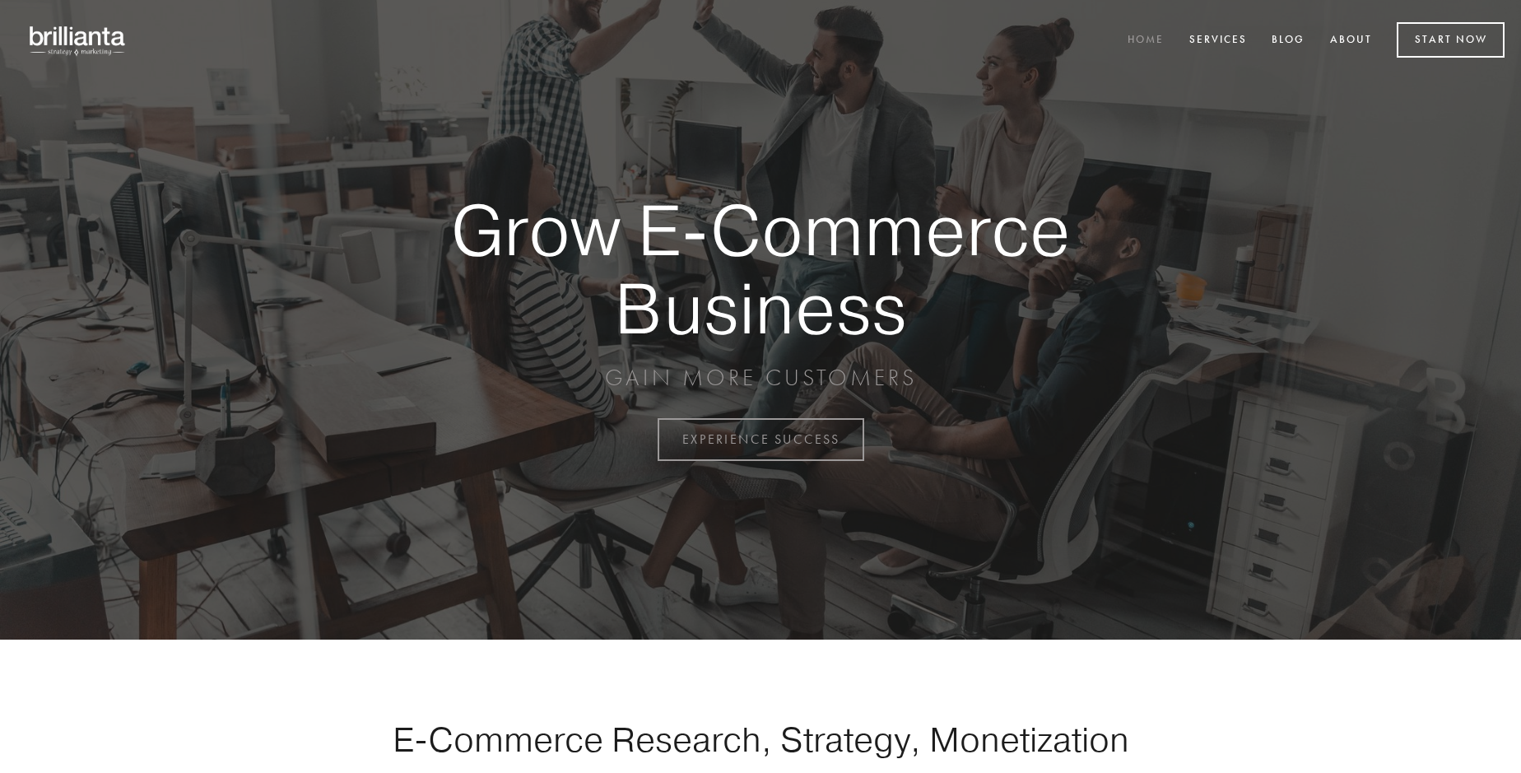
scroll to position [4315, 0]
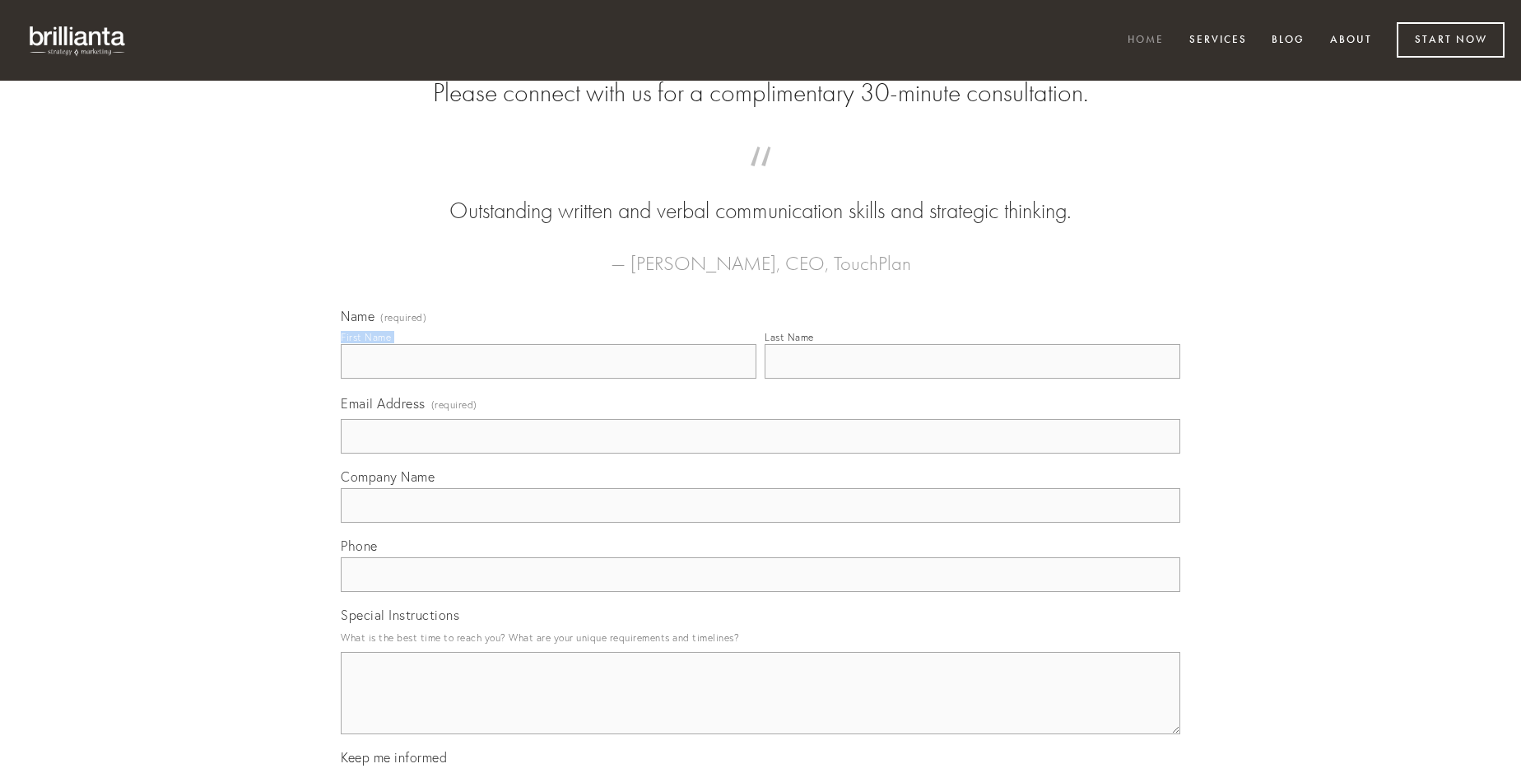
type input "[PERSON_NAME]"
click at [972, 379] on input "Last Name" at bounding box center [973, 361] width 416 height 35
type input "[PERSON_NAME]"
click at [761, 454] on input "Email Address (required)" at bounding box center [761, 436] width 840 height 35
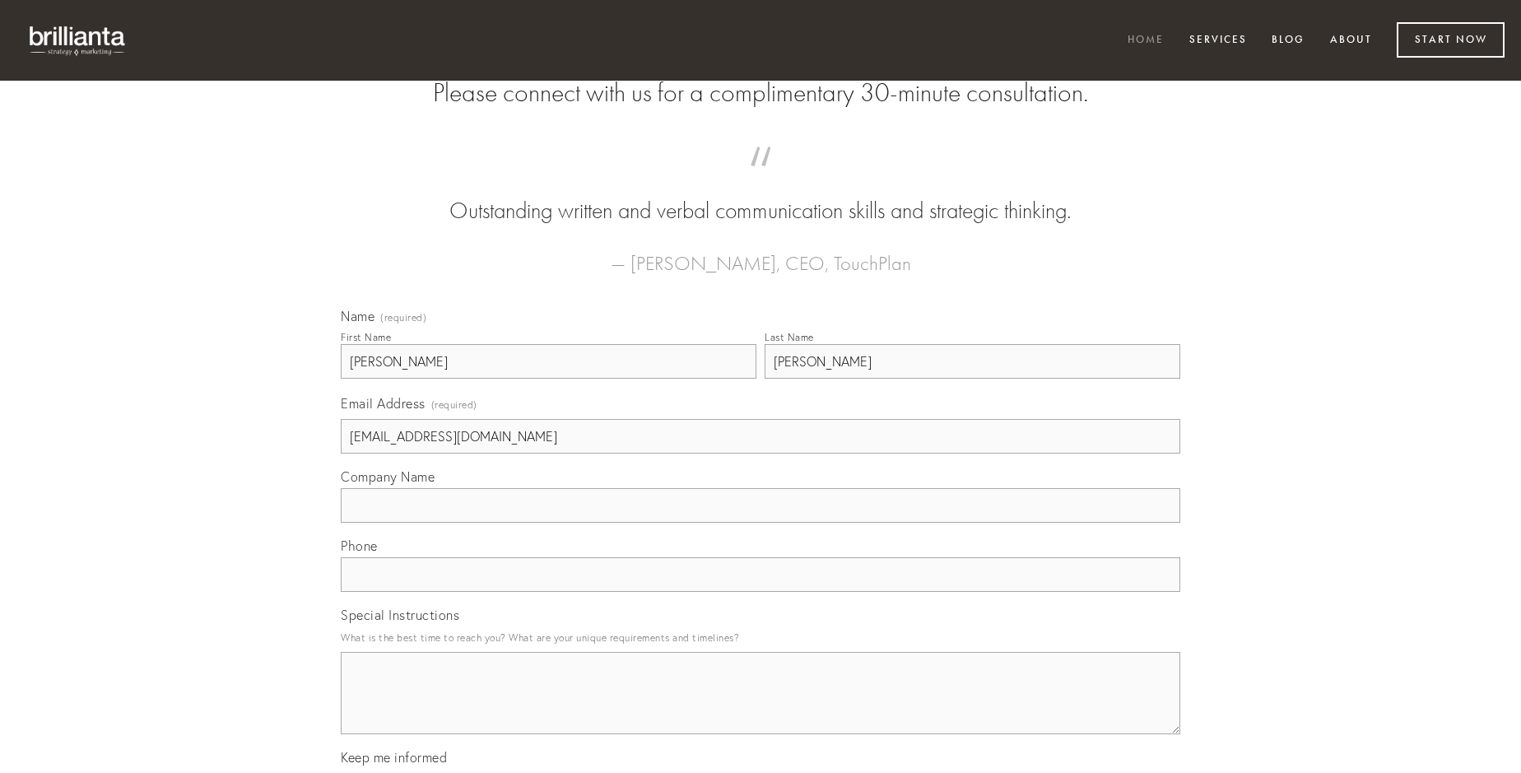
type input "[EMAIL_ADDRESS][DOMAIN_NAME]"
click at [761, 523] on input "Company Name" at bounding box center [761, 505] width 840 height 35
type input "cultellus"
click at [761, 592] on input "text" at bounding box center [761, 574] width 840 height 35
click at [761, 708] on textarea "Special Instructions" at bounding box center [761, 693] width 840 height 82
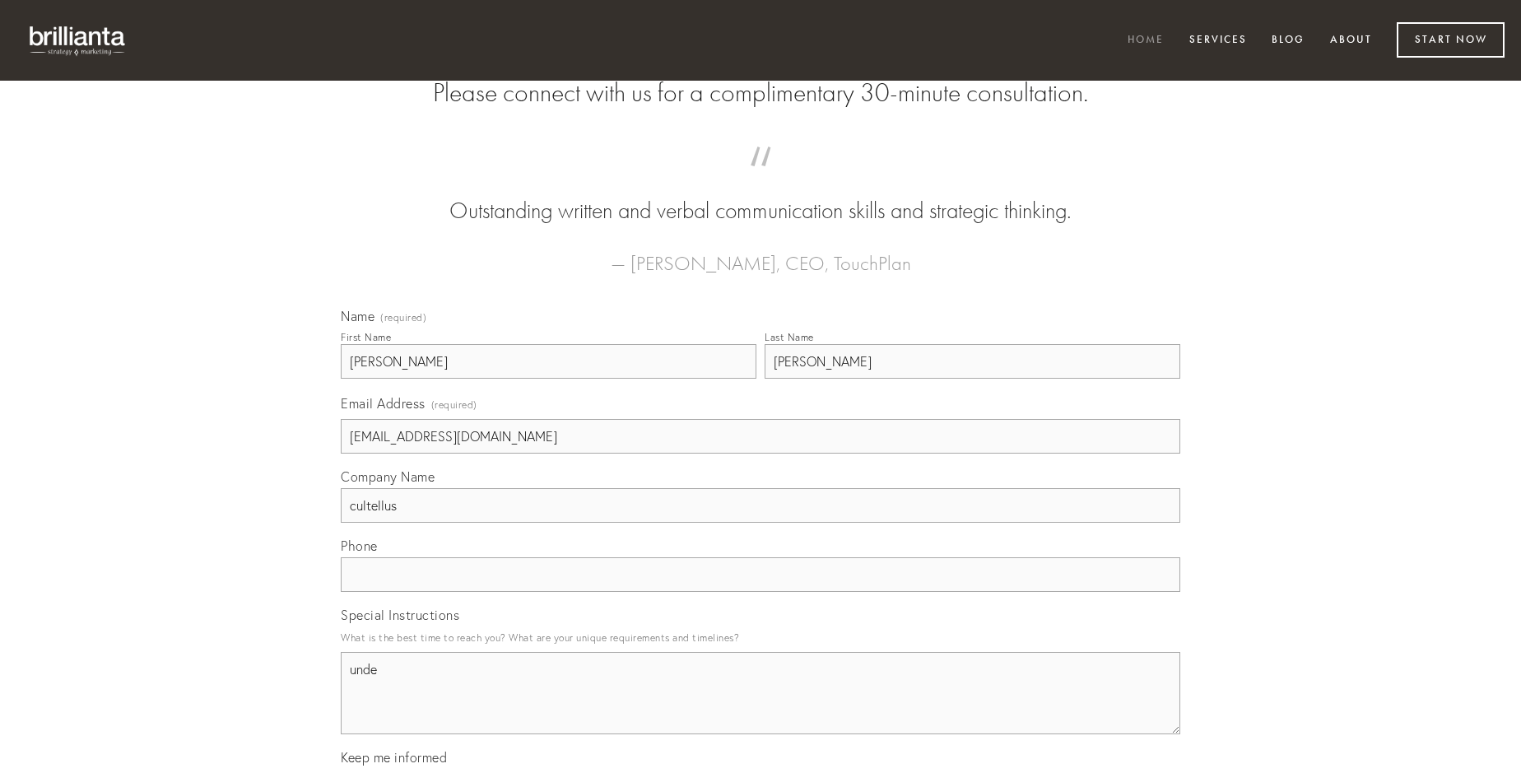
type textarea "unde"
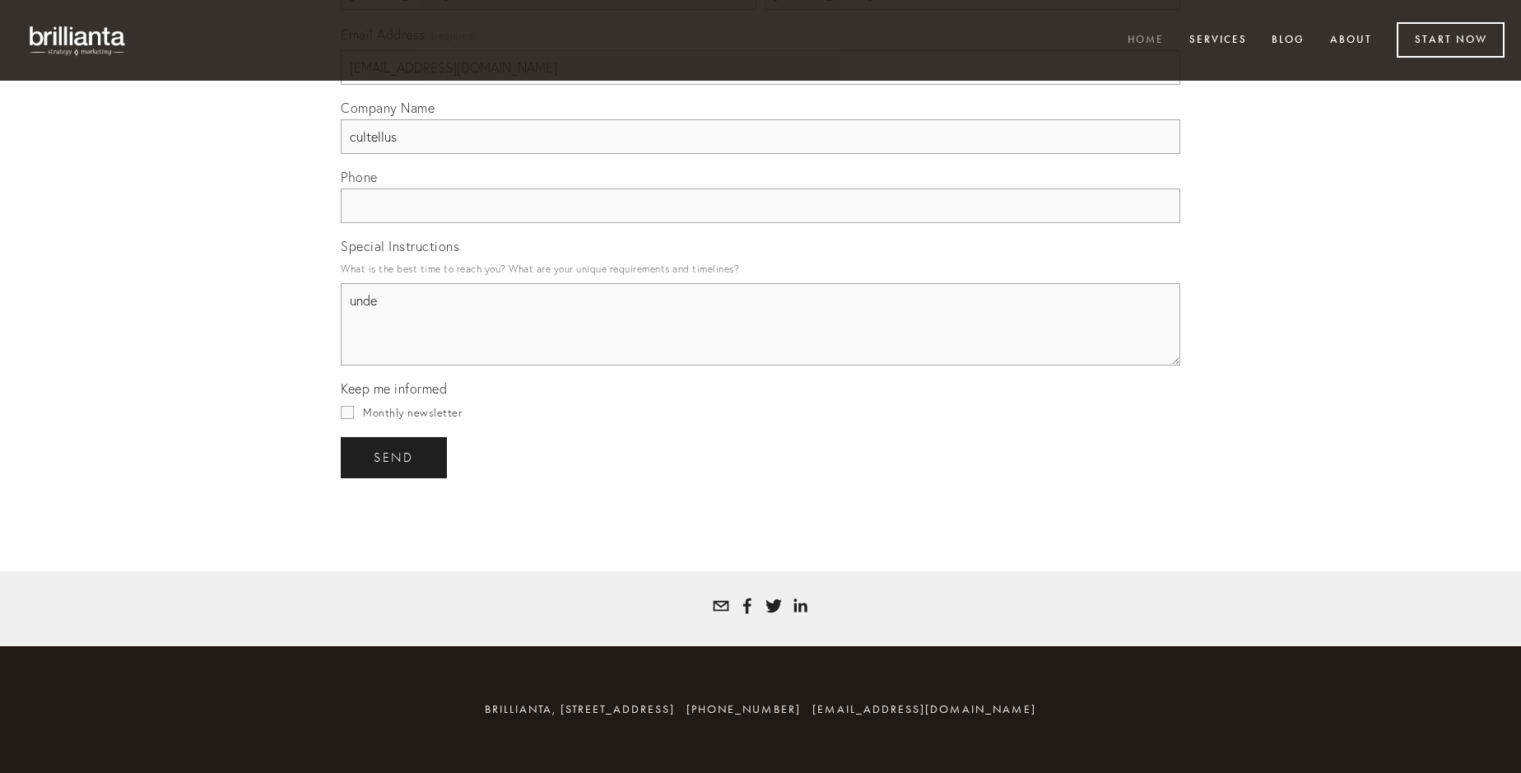
click at [395, 457] on span "send" at bounding box center [394, 457] width 40 height 15
